Goal: Information Seeking & Learning: Learn about a topic

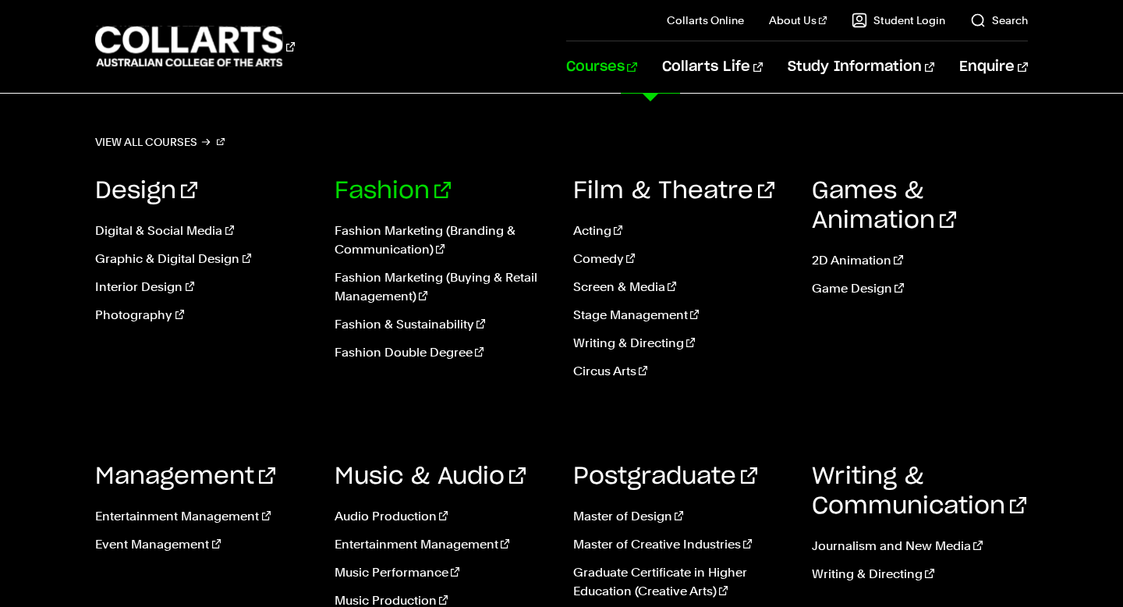
scroll to position [1774, 0]
click at [133, 192] on link "Design" at bounding box center [146, 190] width 102 height 23
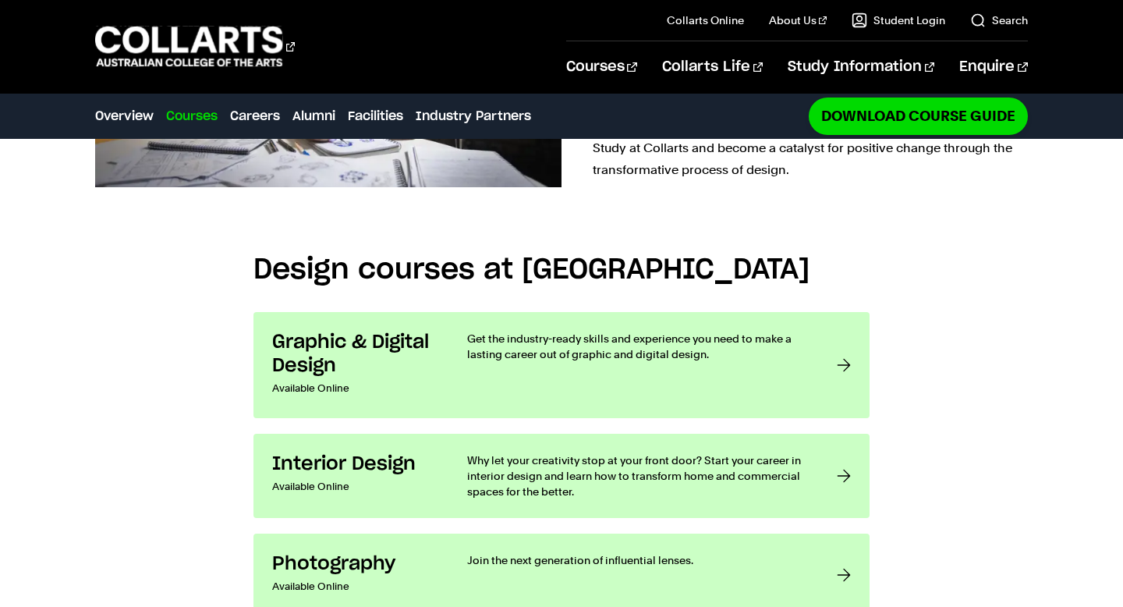
scroll to position [1058, 0]
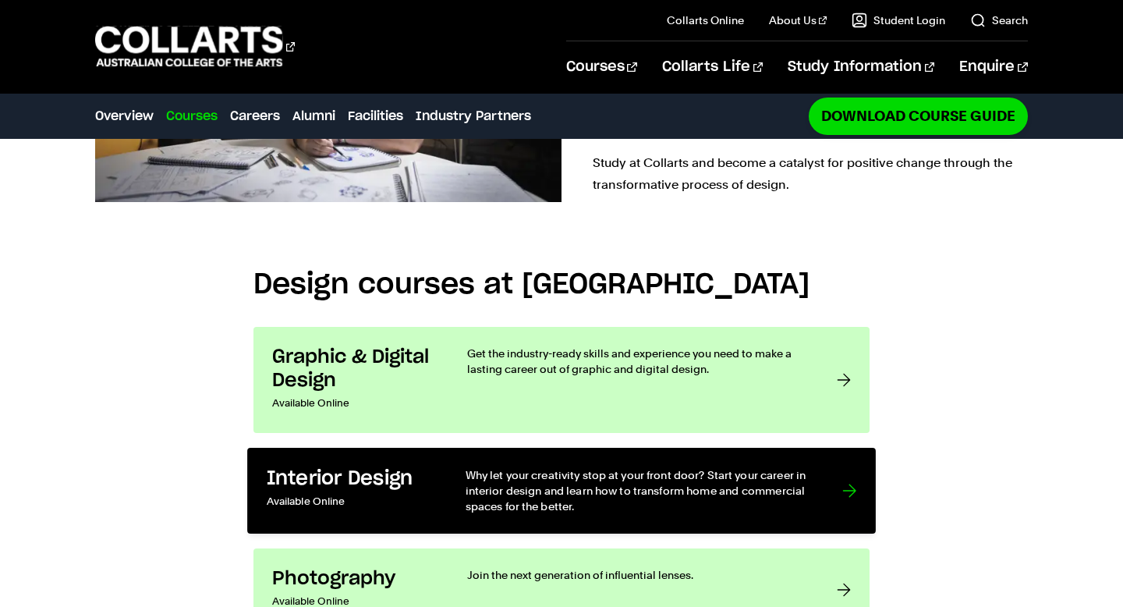
click at [711, 466] on p "Why let your creativity stop at your front door? Start your career in interior …" at bounding box center [638, 490] width 345 height 48
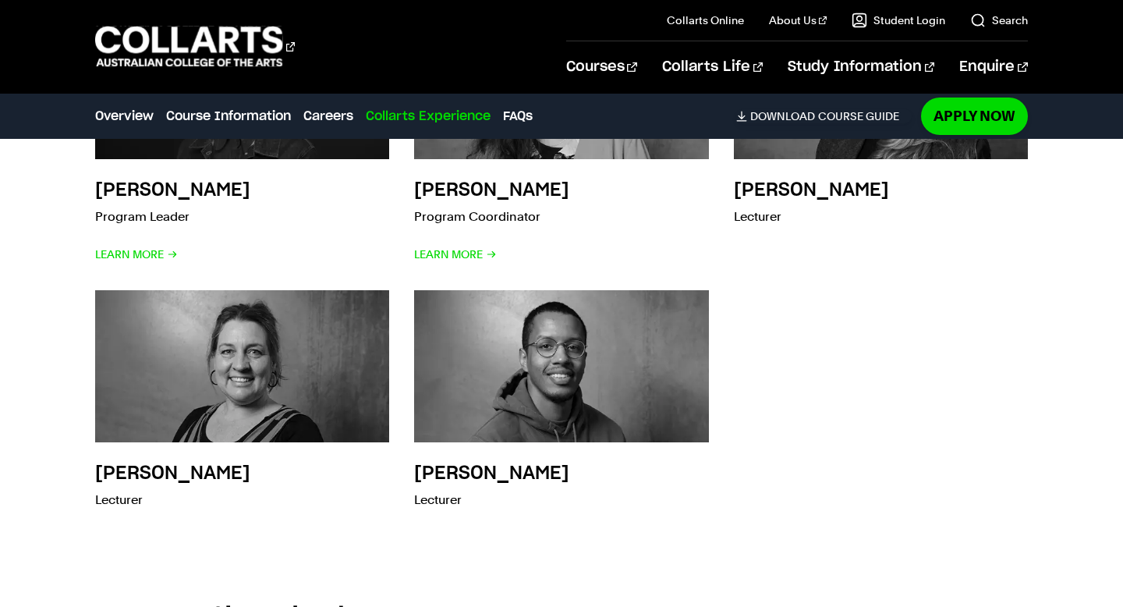
scroll to position [4690, 0]
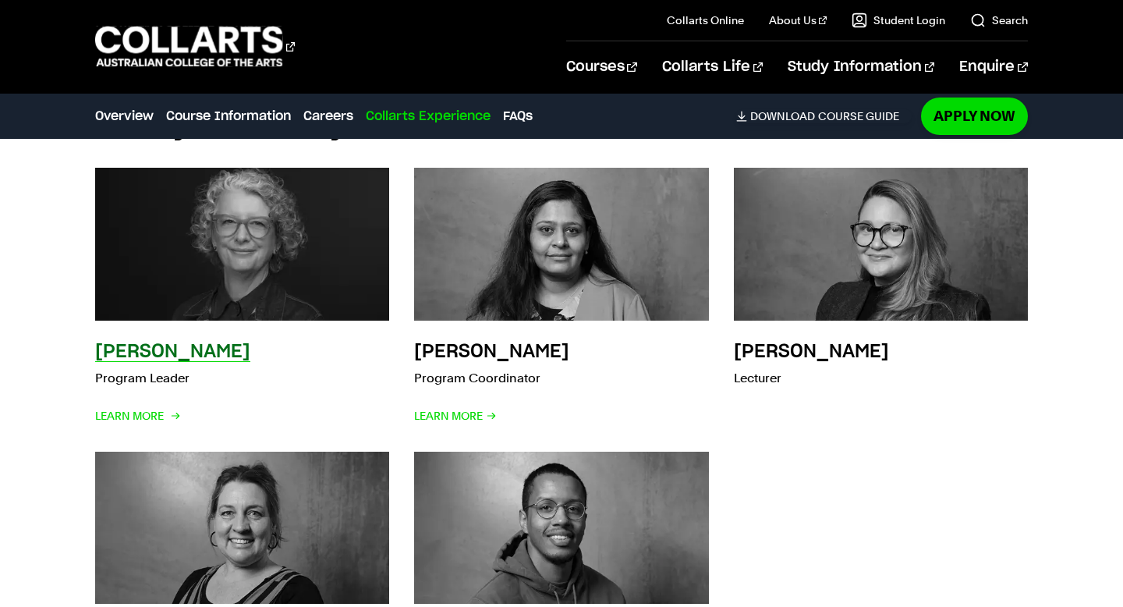
click at [219, 246] on img at bounding box center [243, 244] width 324 height 168
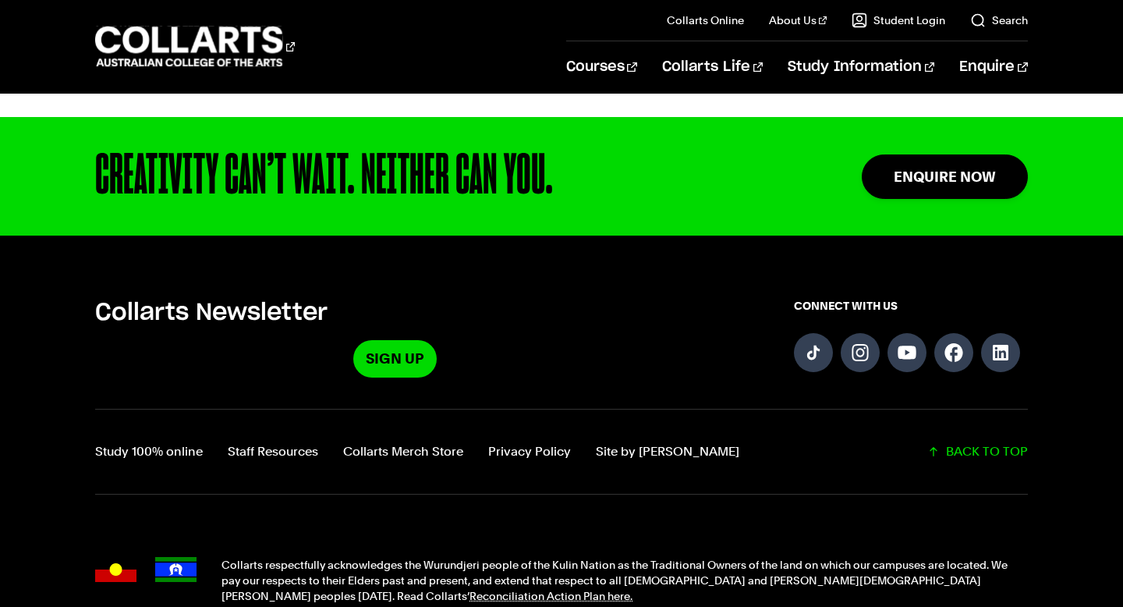
scroll to position [1205, 0]
